Goal: Obtain resource: Download file/media

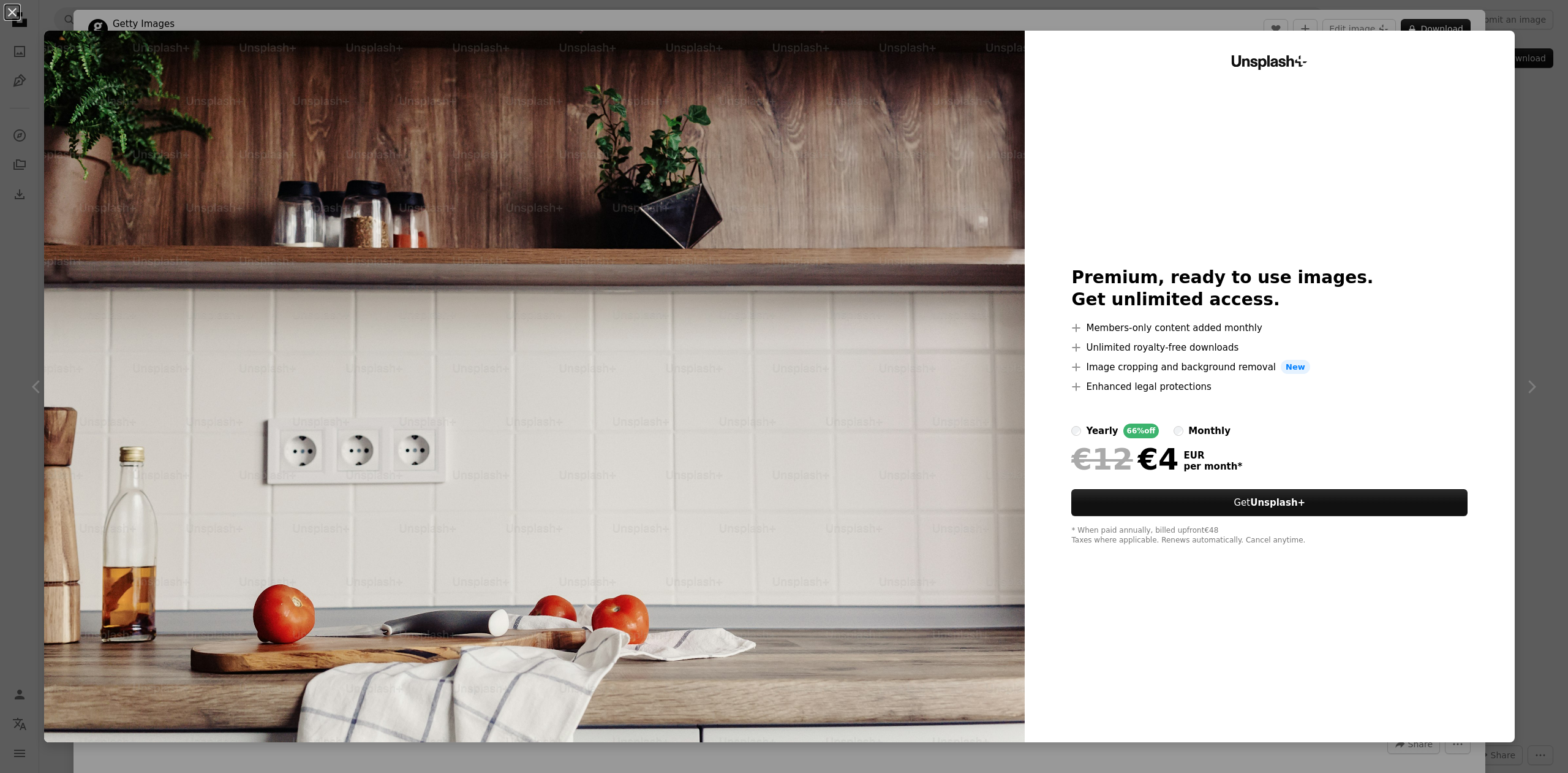
scroll to position [867, 0]
click at [1431, 21] on div "An X shape Unsplash+ Premium, ready to use images. Get unlimited access. A plus…" at bounding box center [784, 386] width 1568 height 773
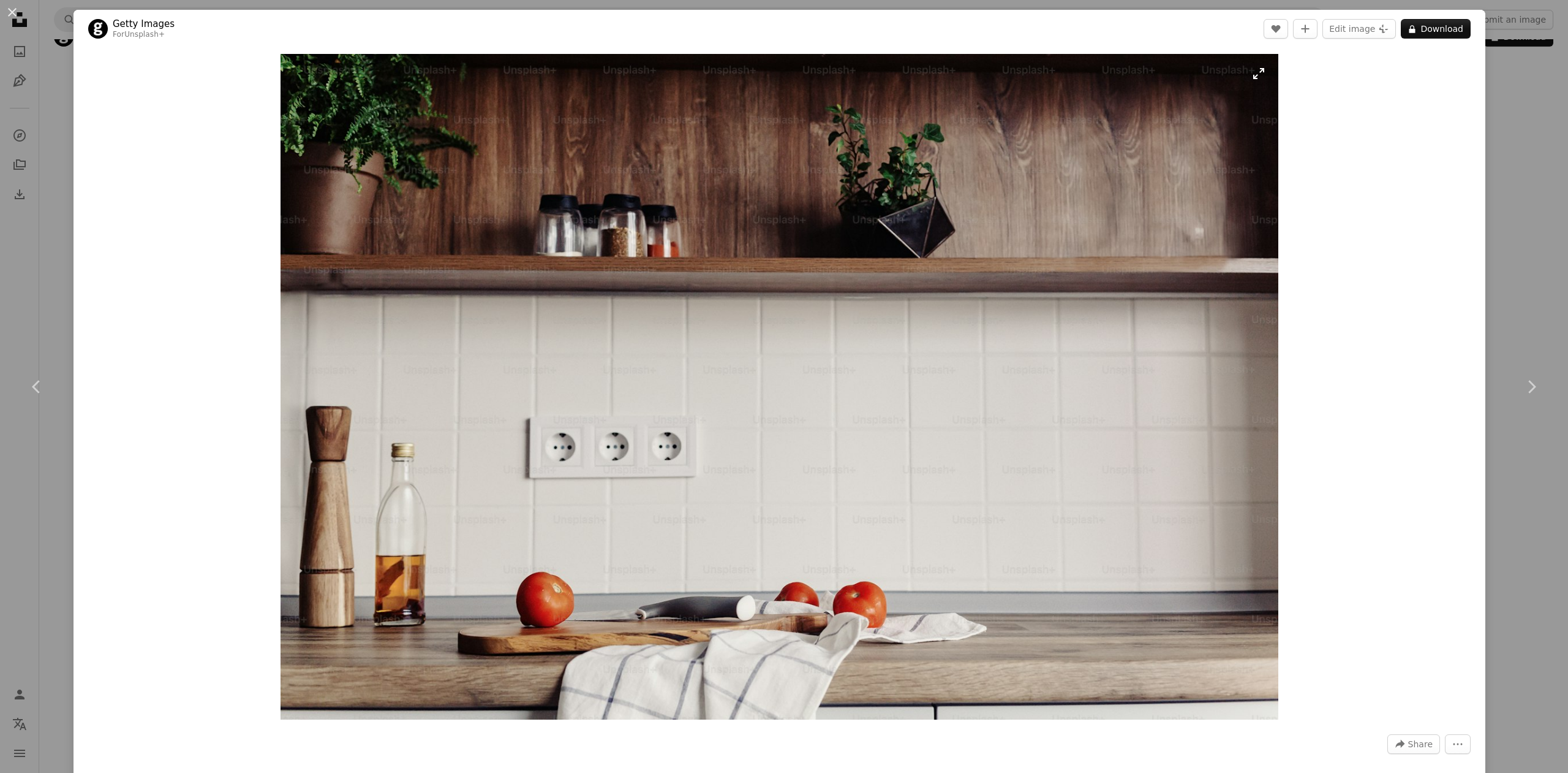
click at [1087, 224] on img "Zoom in on this image" at bounding box center [780, 387] width 998 height 666
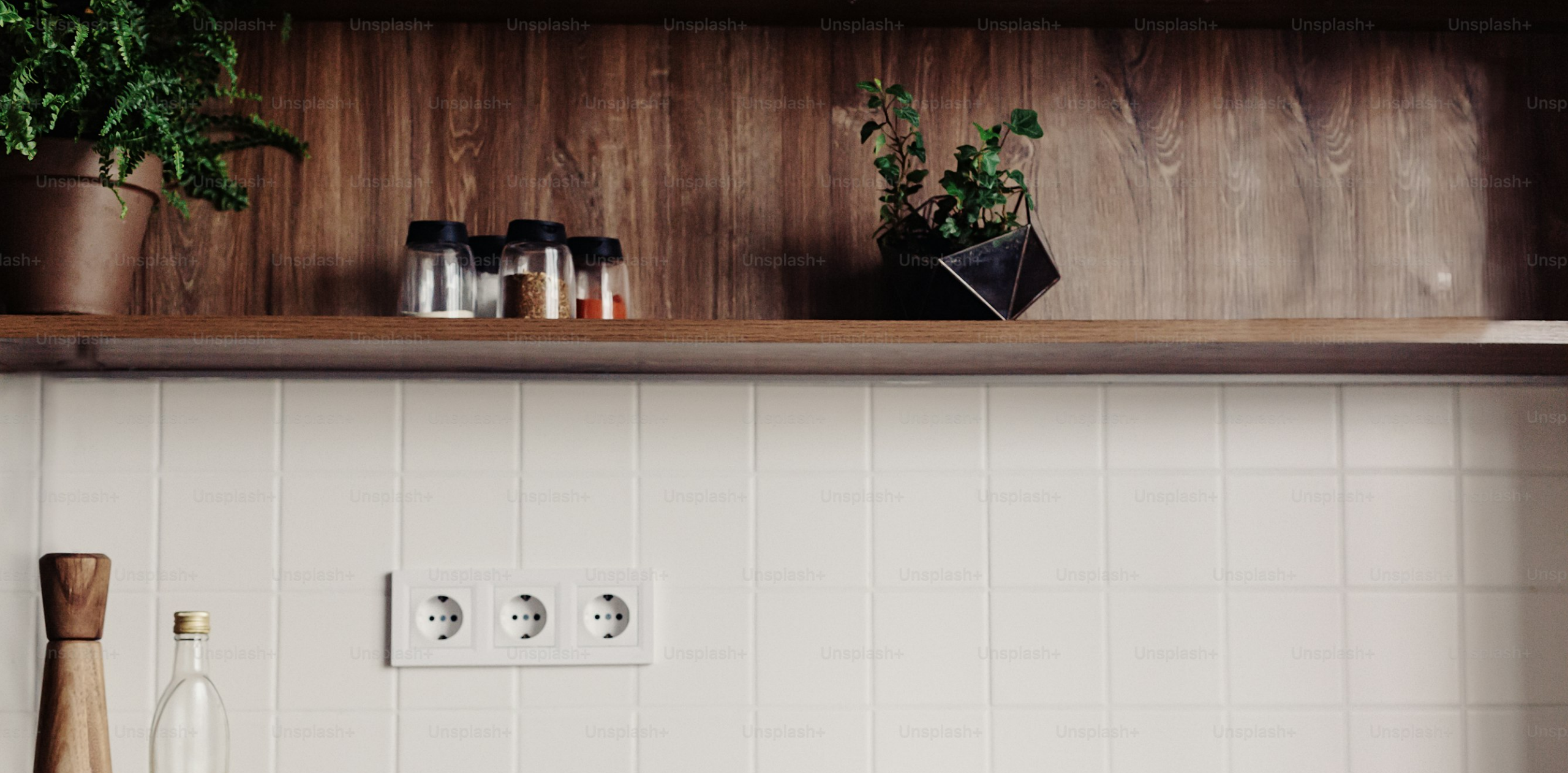
scroll to position [136, 0]
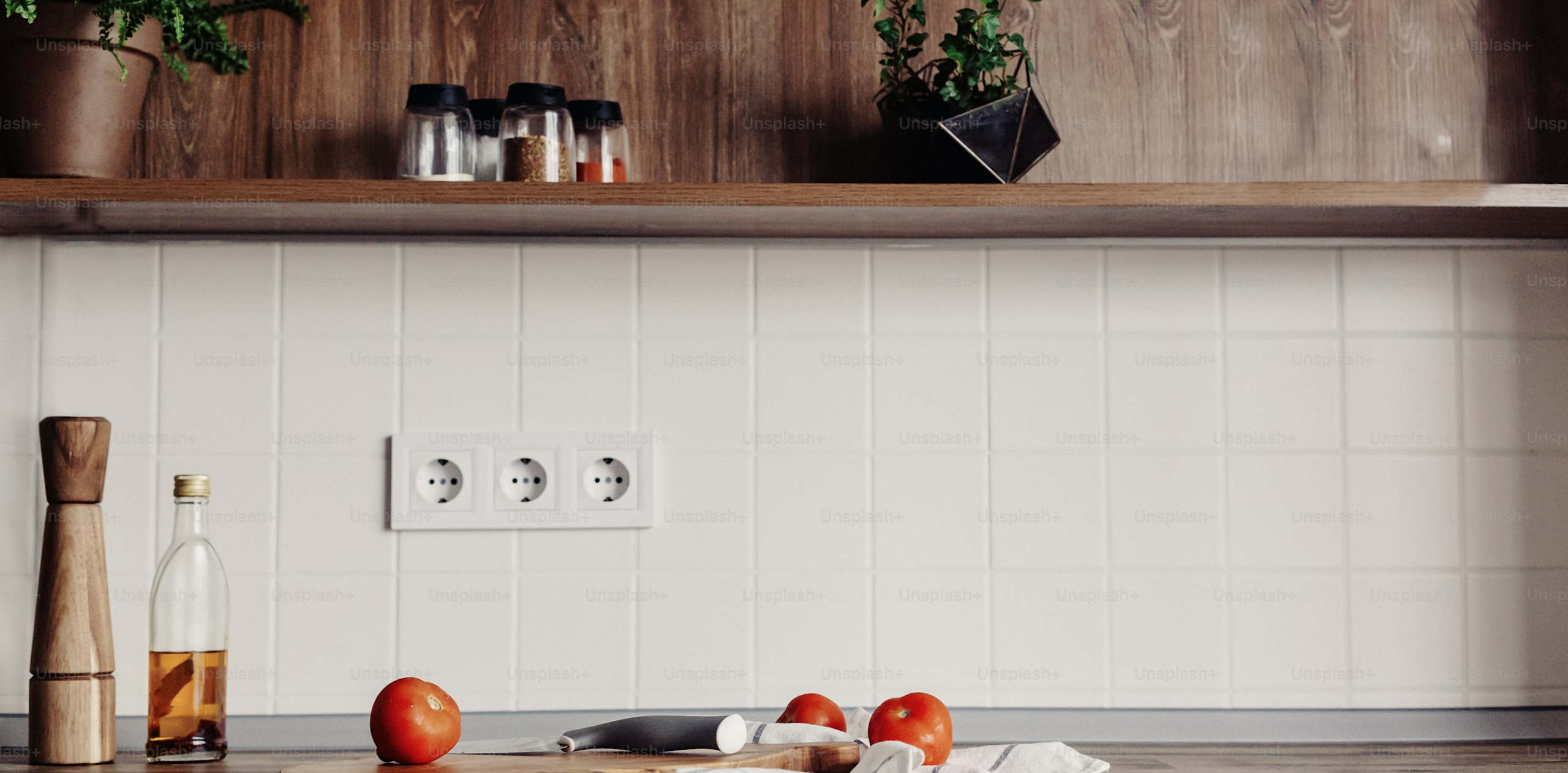
click at [1088, 224] on img "Zoom out on this image" at bounding box center [784, 386] width 1570 height 1047
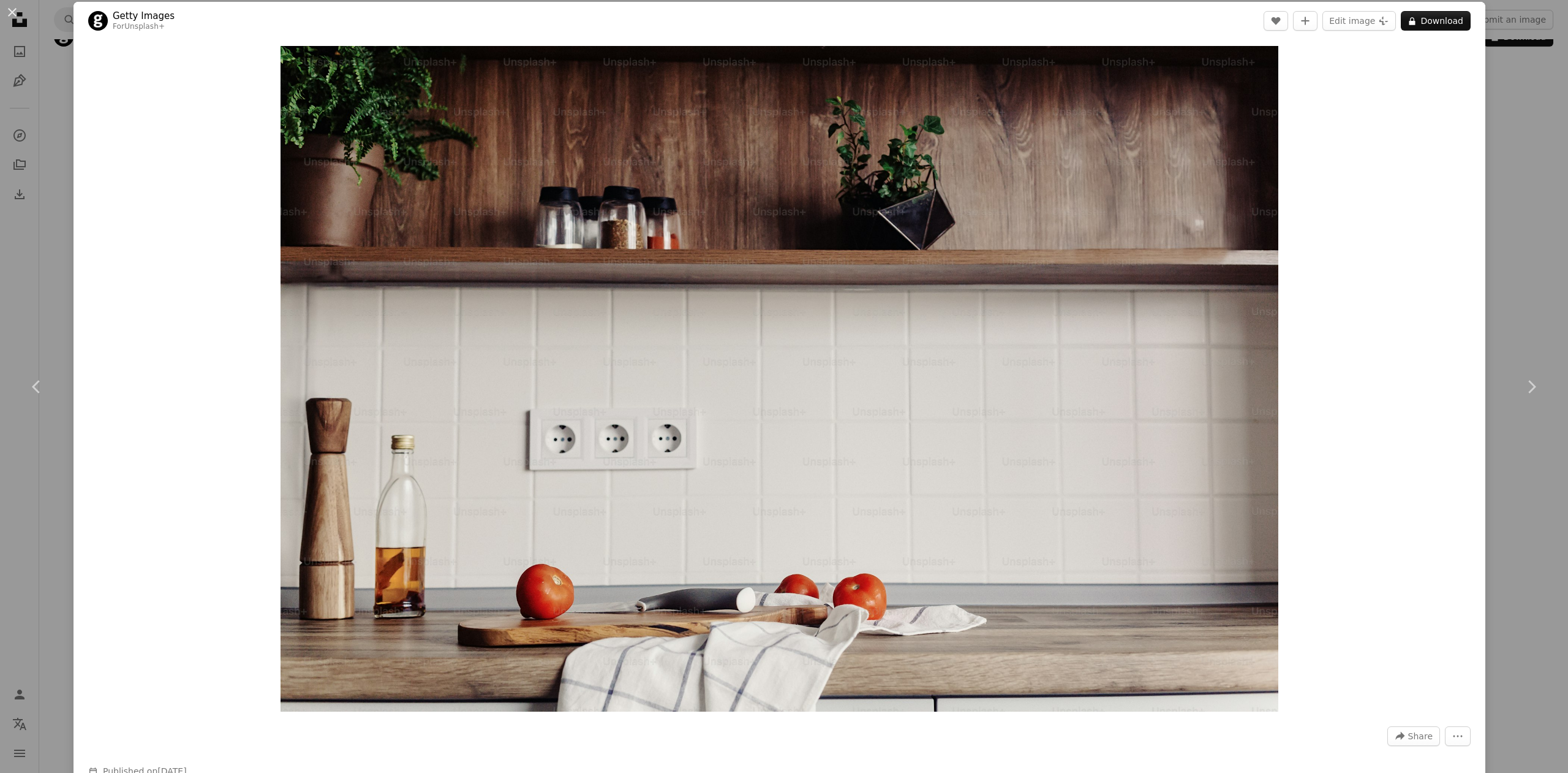
scroll to position [0, 0]
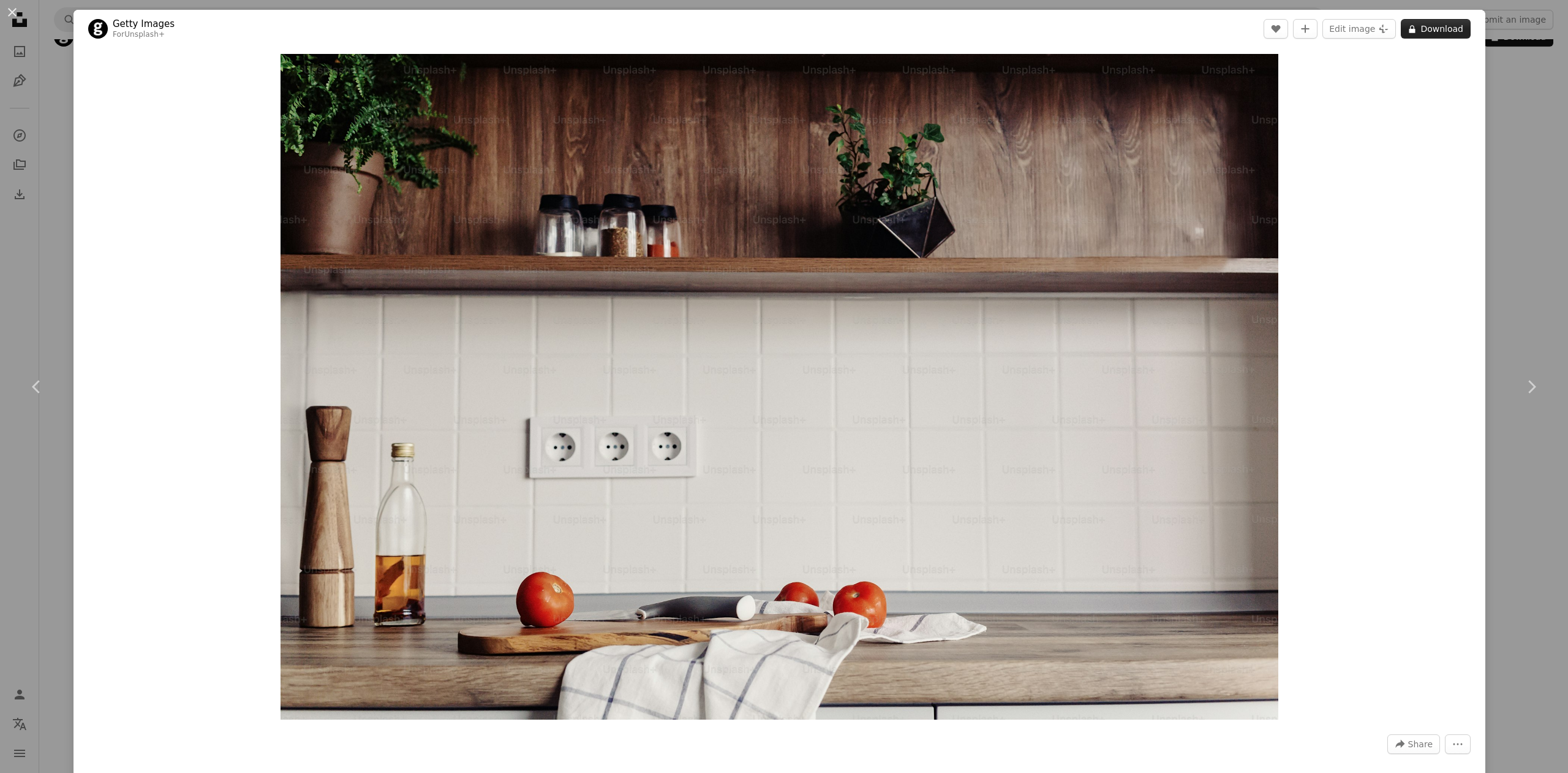
click at [1417, 25] on icon "A lock" at bounding box center [1411, 28] width 9 height 9
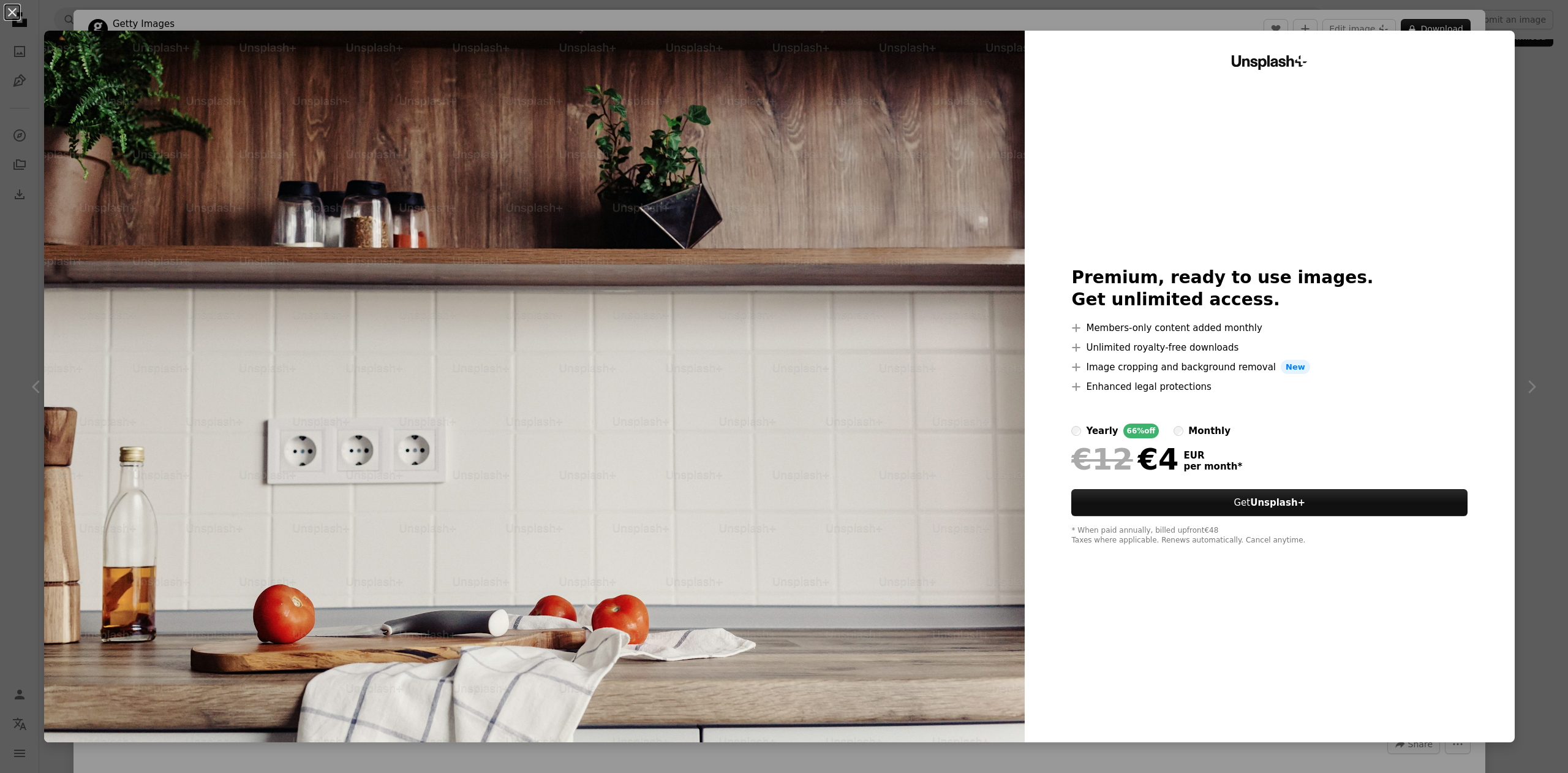
click at [1150, 15] on div "An X shape Unsplash+ Premium, ready to use images. Get unlimited access. A plus…" at bounding box center [784, 386] width 1568 height 773
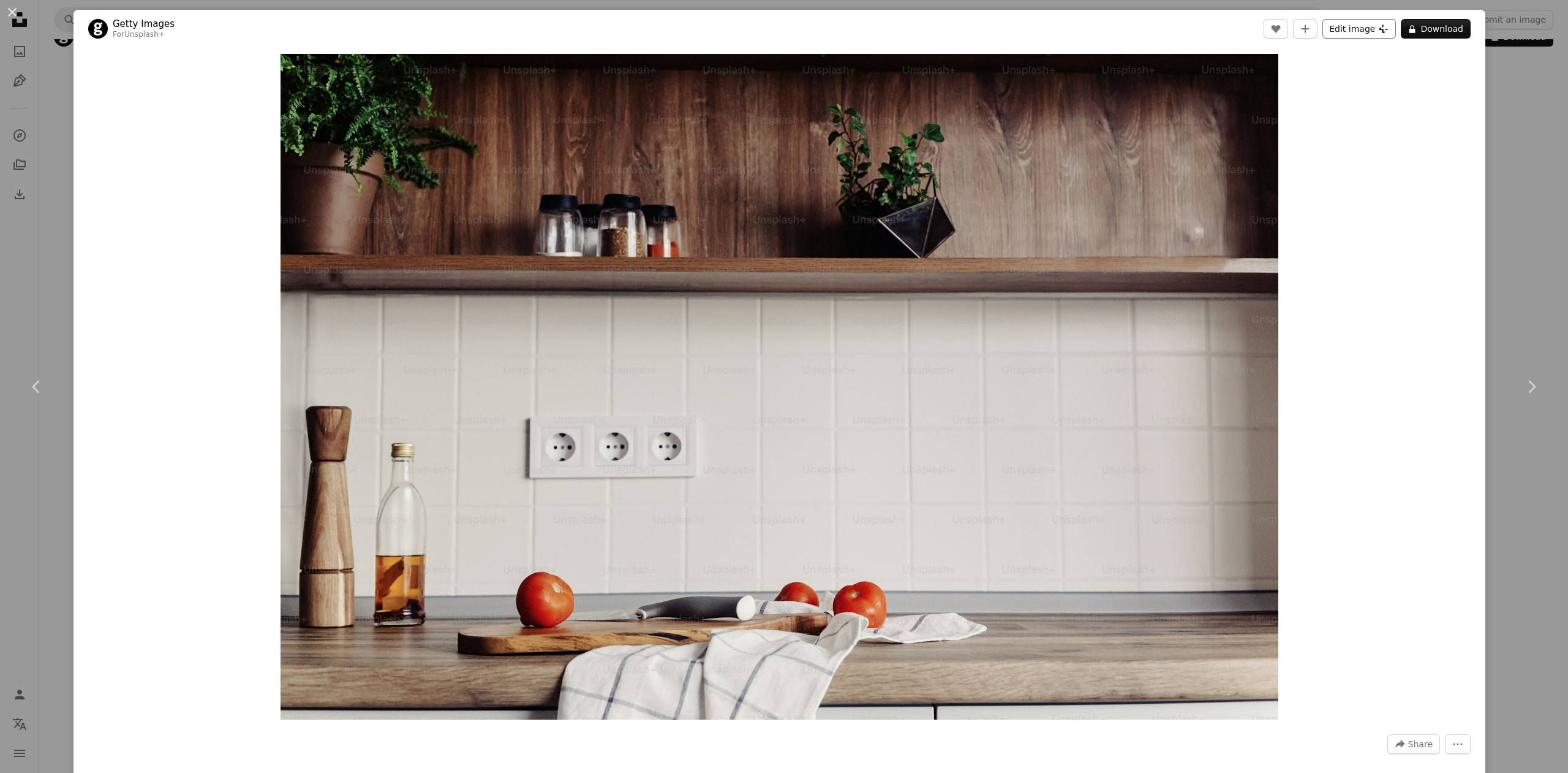
scroll to position [2, 0]
